Goal: Find specific page/section: Find specific page/section

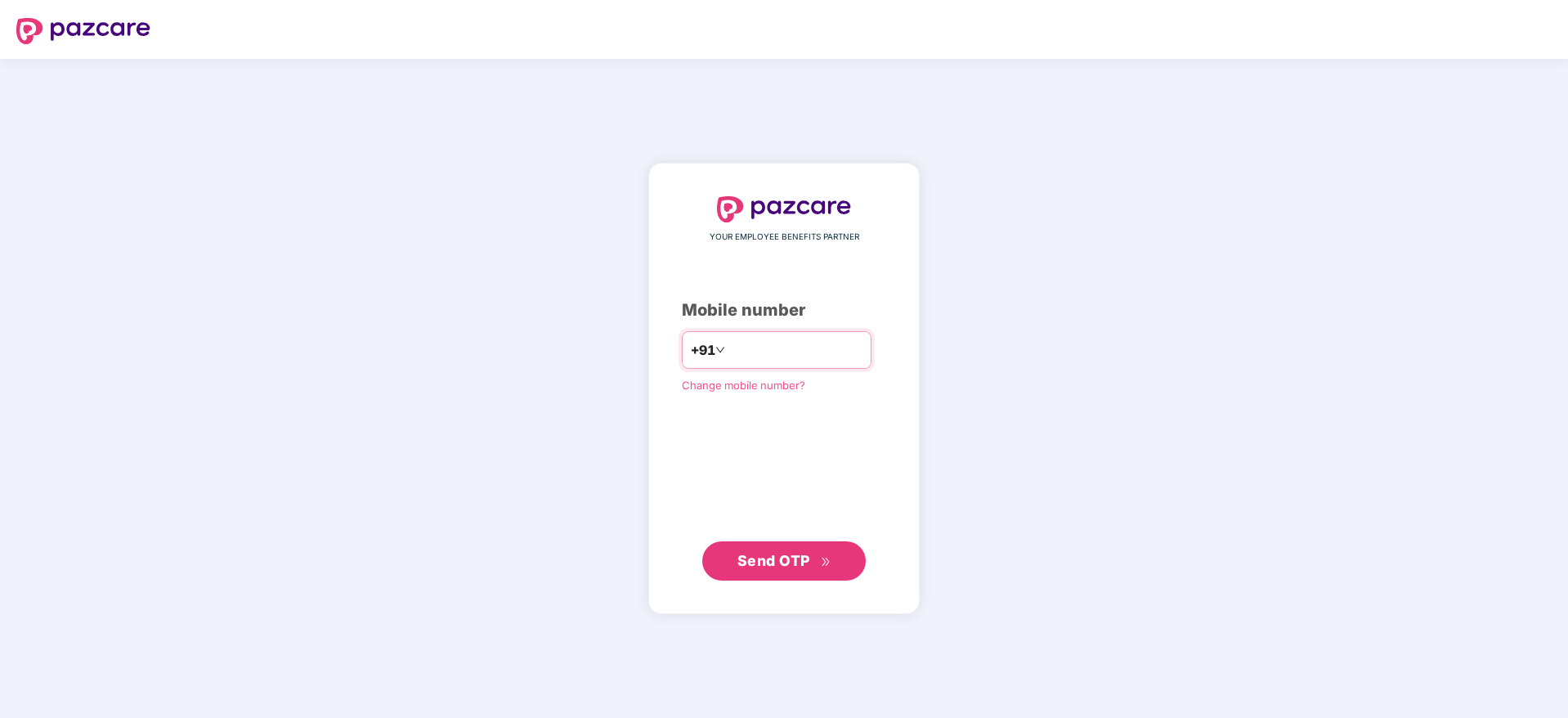
click at [752, 346] on input "number" at bounding box center [795, 349] width 134 height 26
type input "**********"
click at [796, 570] on span "Send OTP" at bounding box center [784, 560] width 94 height 22
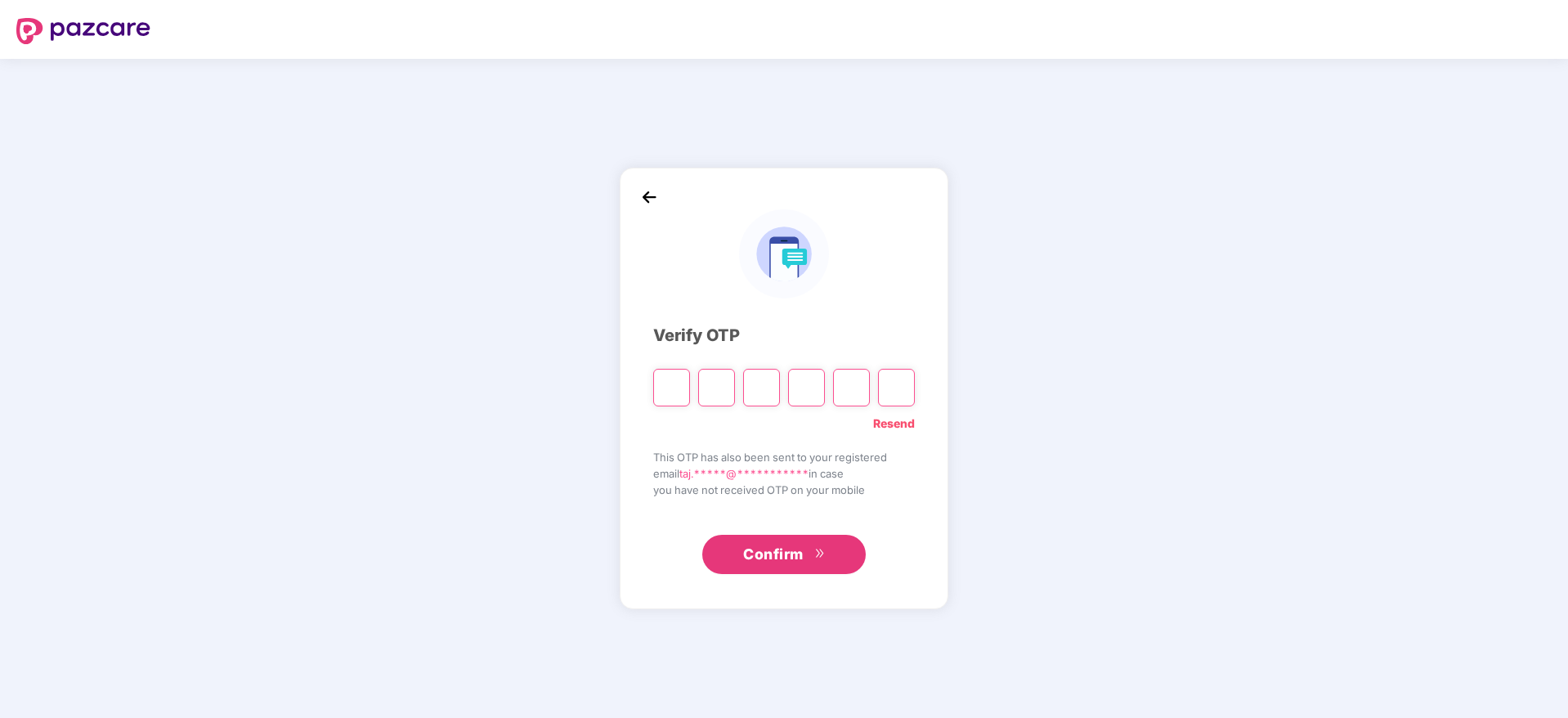
paste input "*"
type input "*"
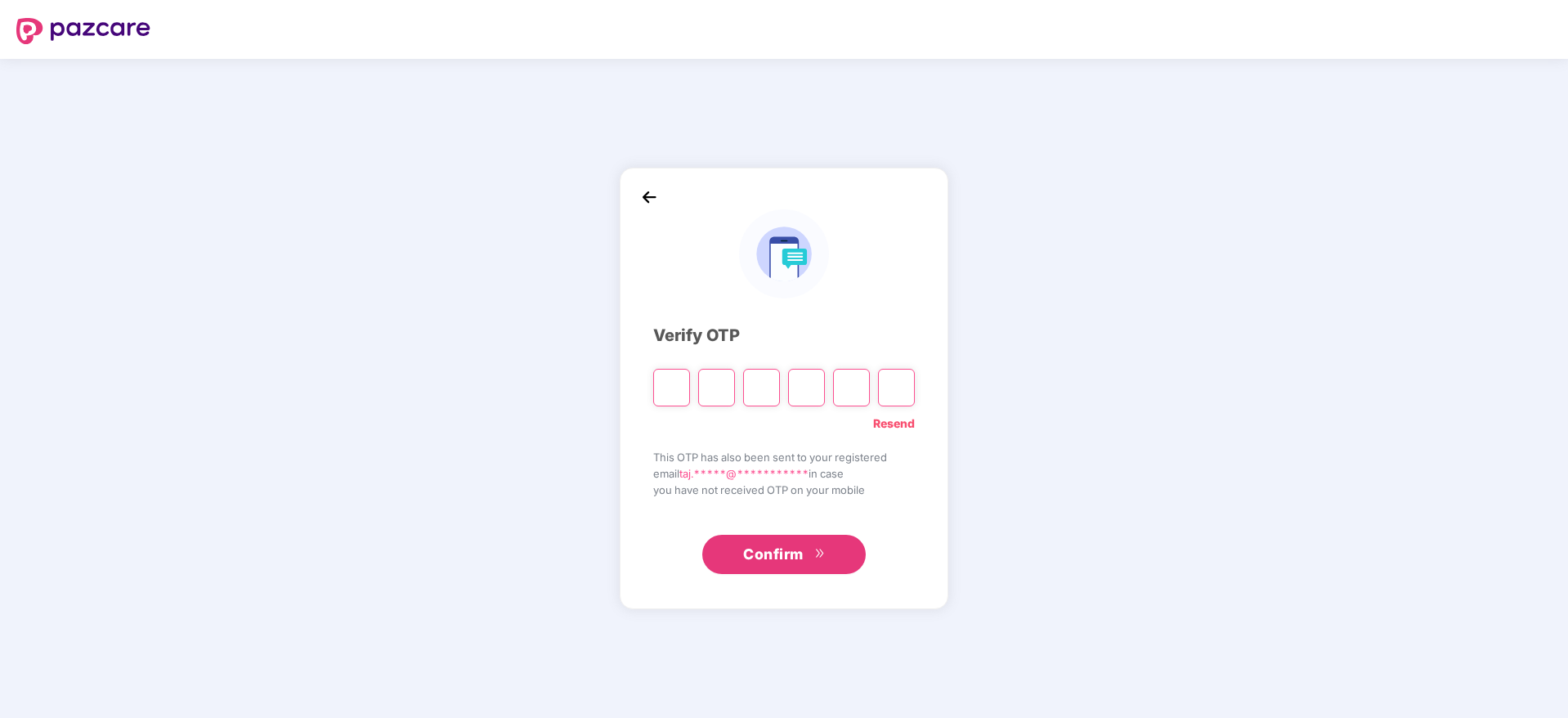
type input "*"
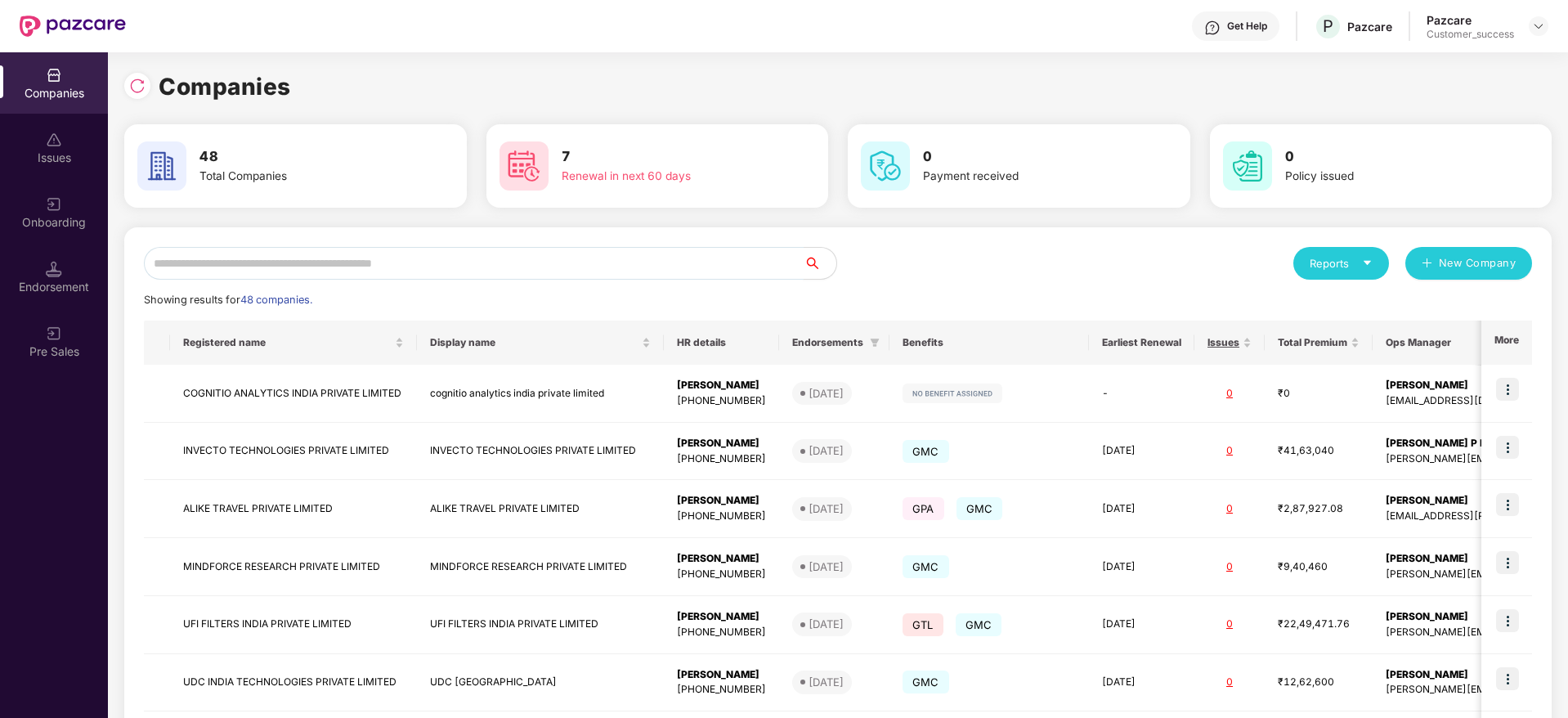
click at [439, 255] on input "text" at bounding box center [474, 263] width 660 height 32
click at [40, 75] on div "Companies" at bounding box center [54, 83] width 108 height 61
click at [56, 212] on div "Onboarding" at bounding box center [54, 212] width 108 height 61
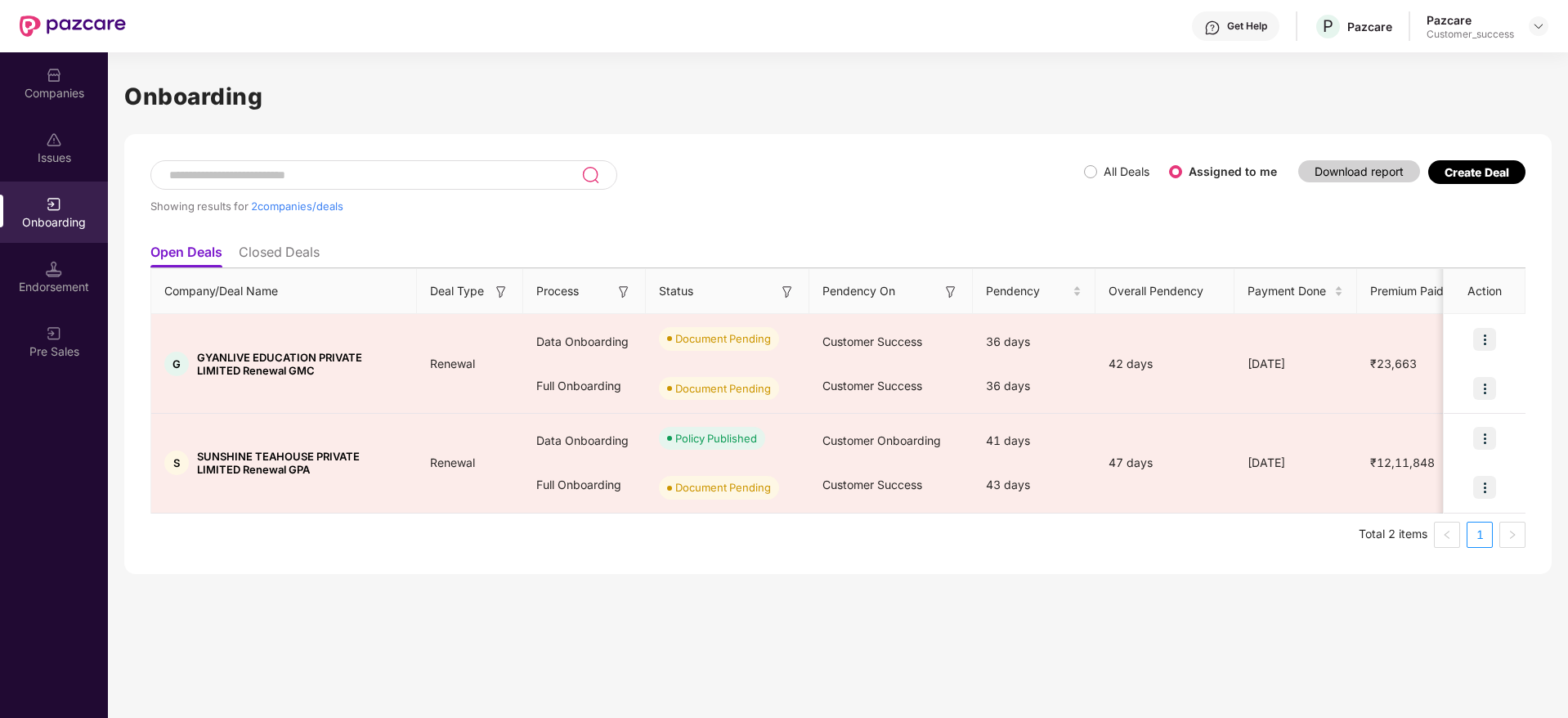
click at [273, 256] on li "Closed Deals" at bounding box center [279, 256] width 81 height 23
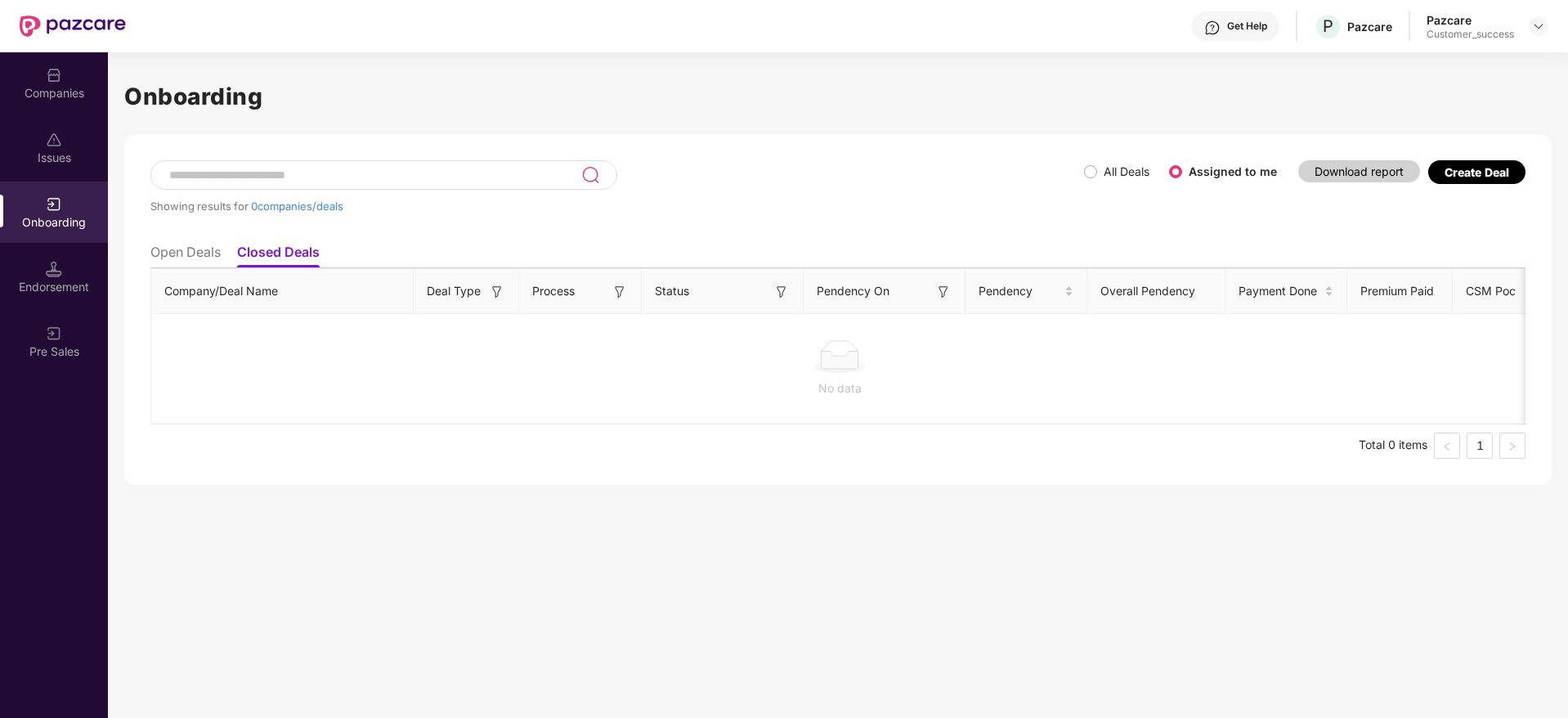
click at [197, 262] on li "Open Deals" at bounding box center [185, 256] width 70 height 23
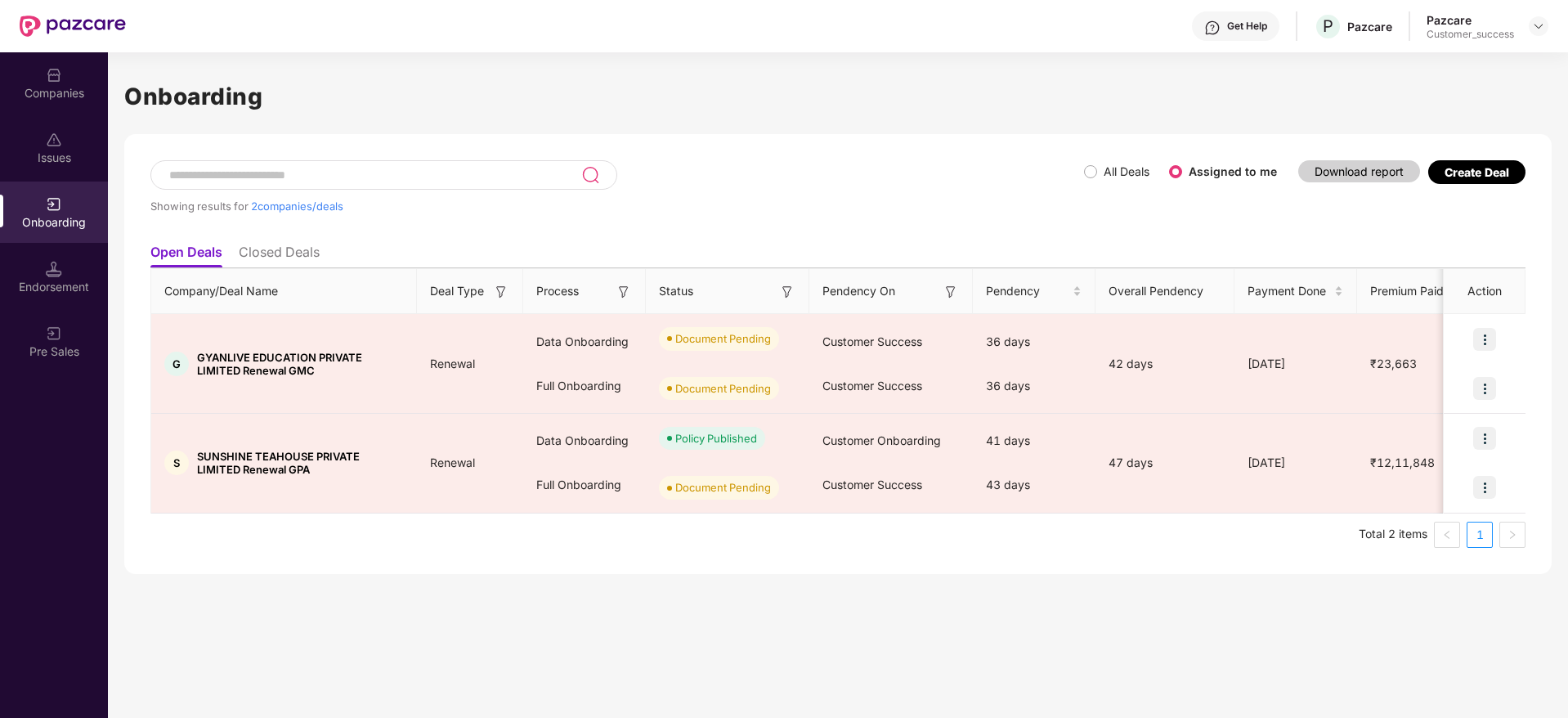
click at [290, 247] on li "Closed Deals" at bounding box center [279, 256] width 81 height 23
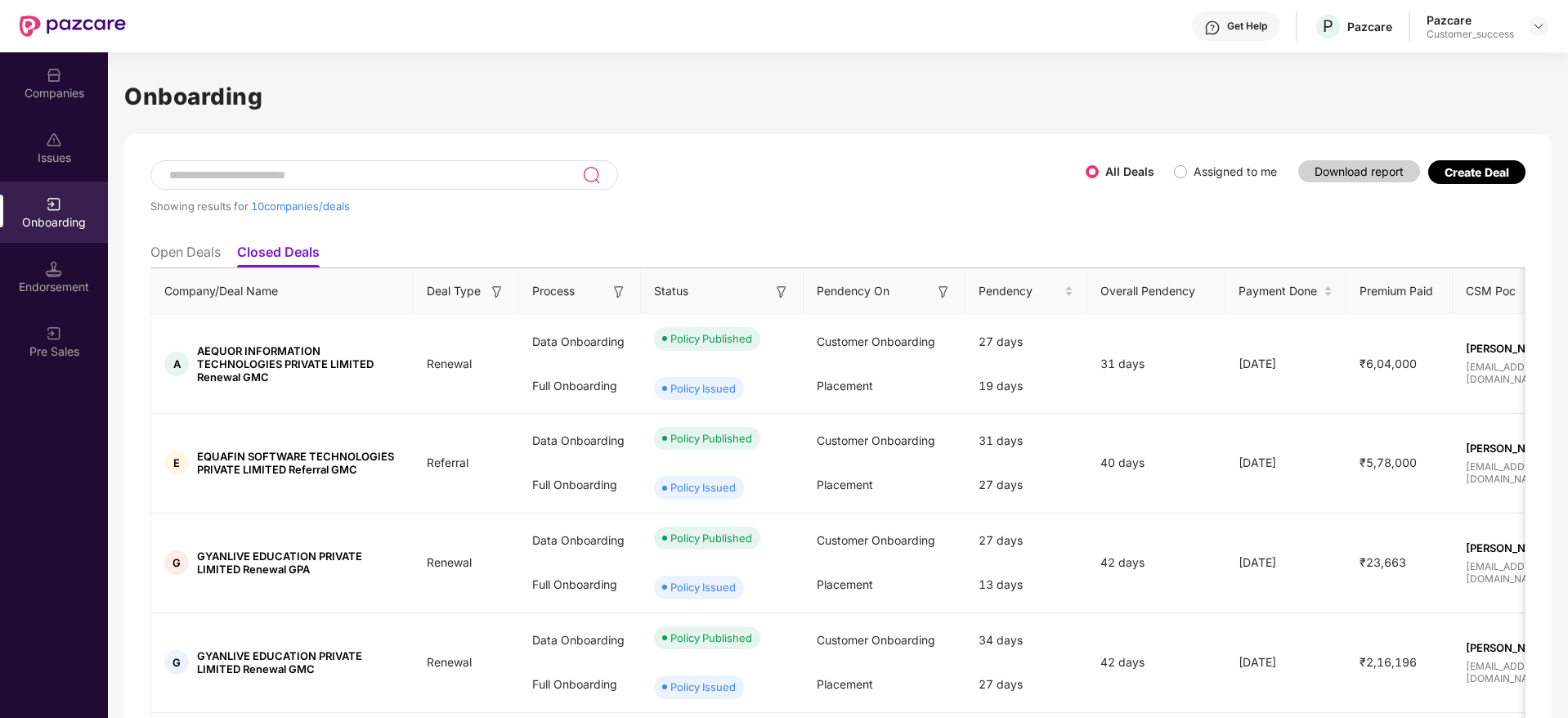
click at [743, 202] on div "Showing results for 10 companies/deals" at bounding box center [618, 206] width 936 height 13
click at [199, 248] on li "Open Deals" at bounding box center [185, 256] width 70 height 23
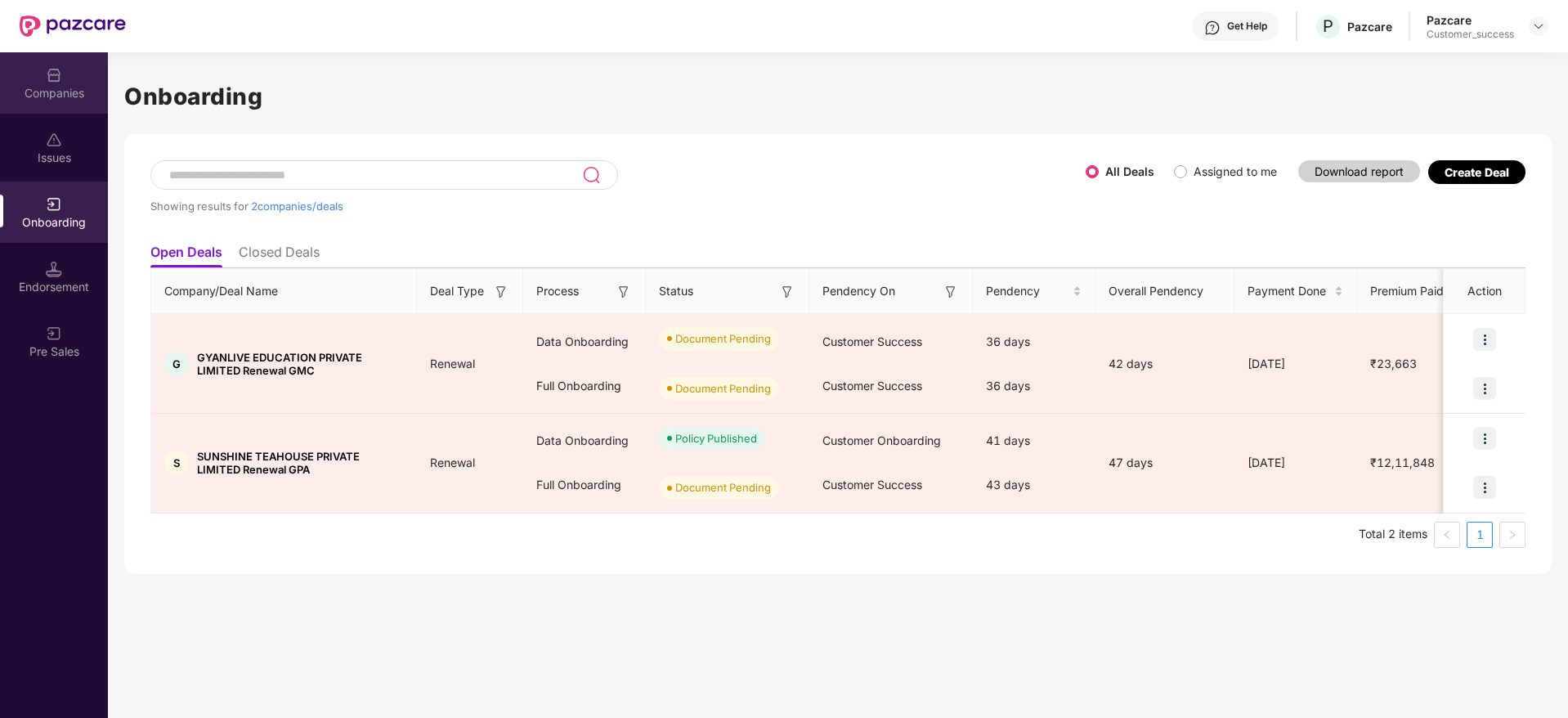
click at [57, 85] on div "Companies" at bounding box center [54, 94] width 108 height 16
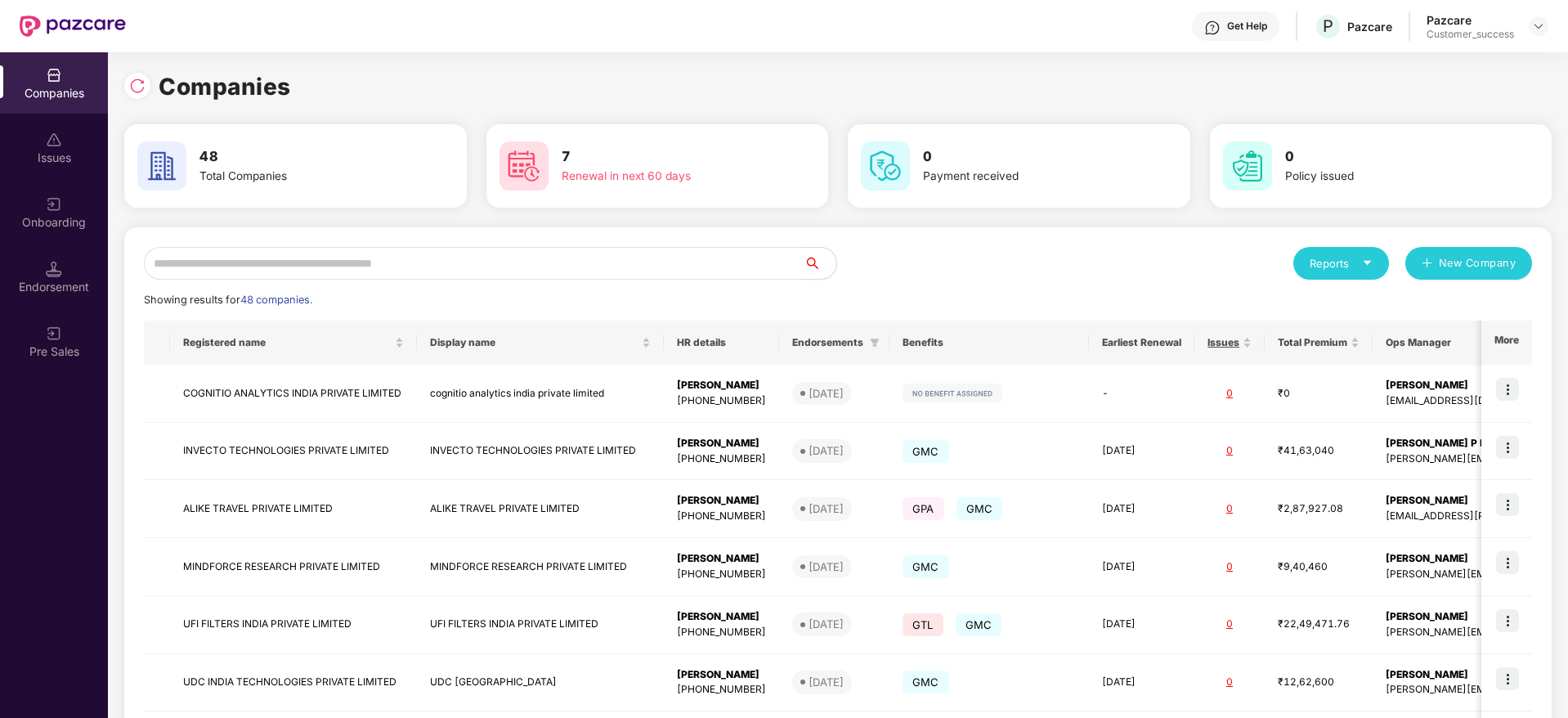
click at [1355, 264] on div "Reports" at bounding box center [1341, 264] width 63 height 16
click at [1357, 309] on div "Companies" at bounding box center [1333, 307] width 59 height 18
